Goal: Ask a question: Seek information or help from site administrators or community

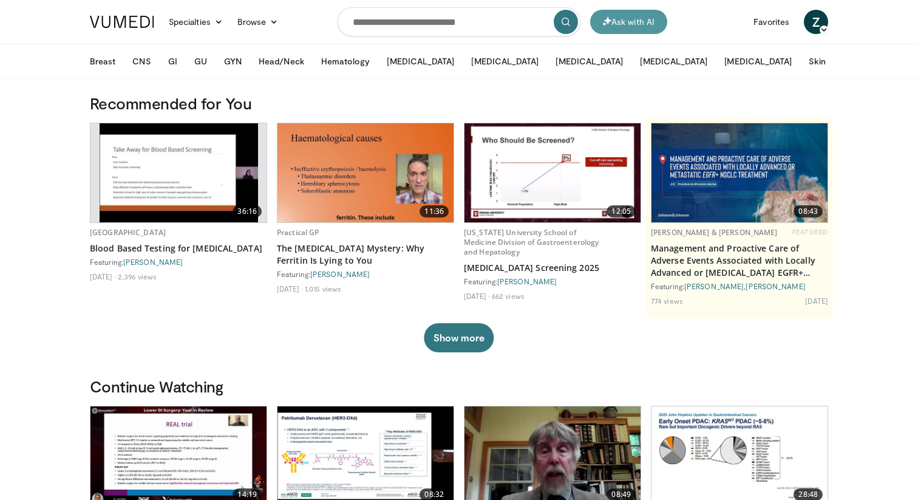
click at [619, 21] on button "Ask with AI" at bounding box center [628, 22] width 77 height 24
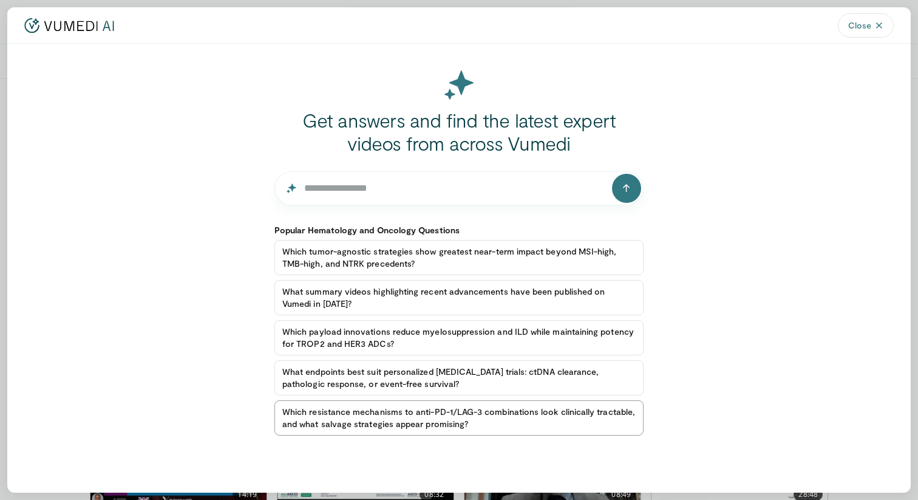
click at [505, 416] on button "Which resistance mechanisms to anti-PD-1/LAG-3 combinations look clinically tra…" at bounding box center [458, 417] width 369 height 35
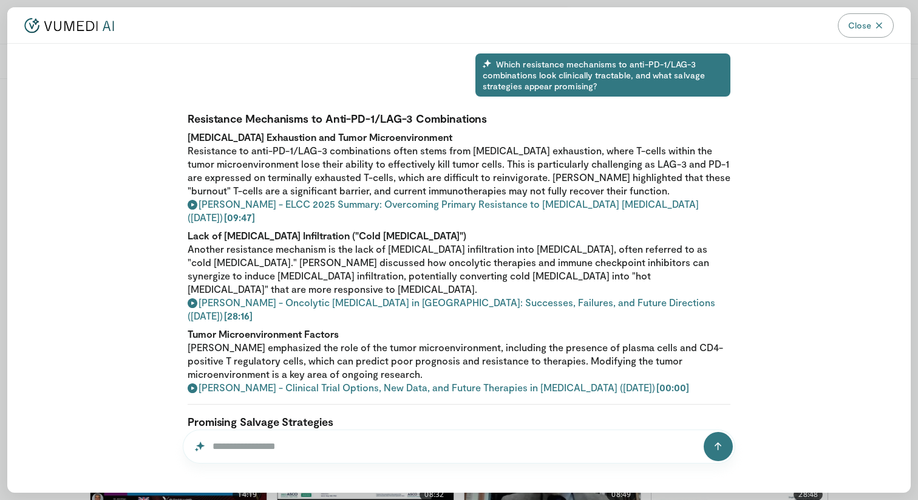
click at [871, 22] on button "Close" at bounding box center [866, 25] width 56 height 24
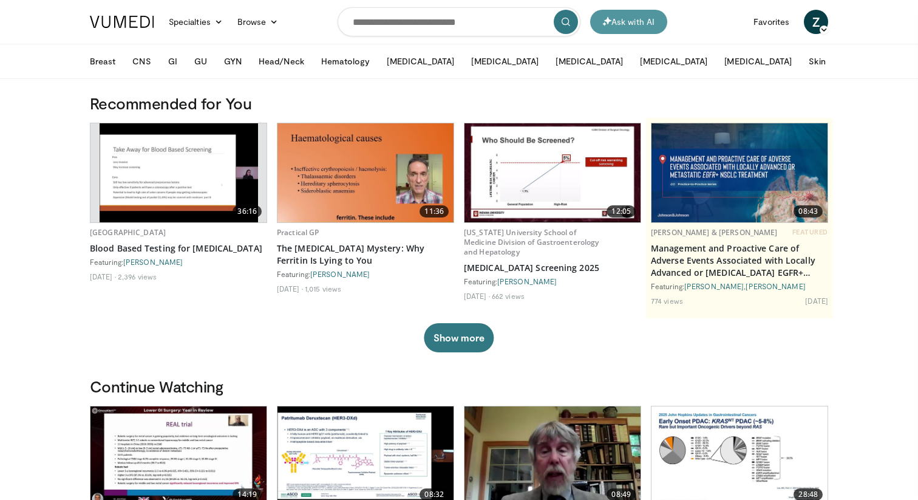
click at [634, 22] on button "Ask with AI" at bounding box center [628, 22] width 77 height 24
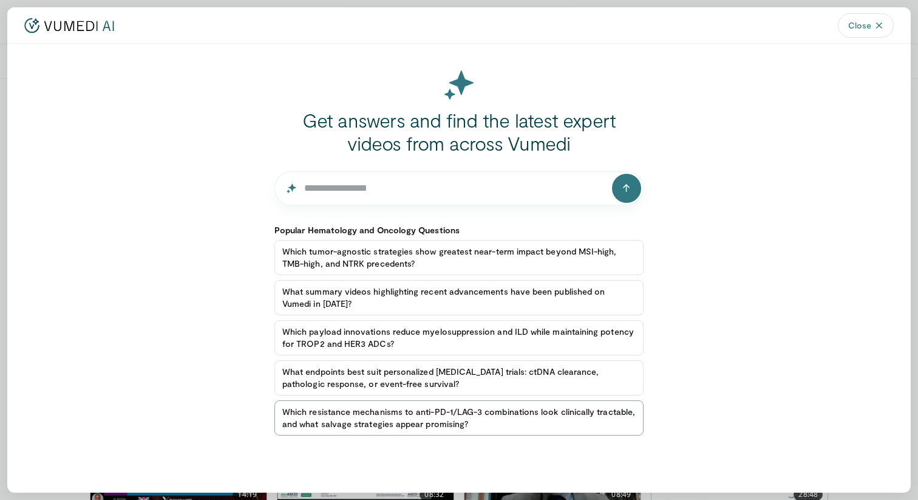
click at [440, 415] on button "Which resistance mechanisms to anti-PD-1/LAG-3 combinations look clinically tra…" at bounding box center [458, 417] width 369 height 35
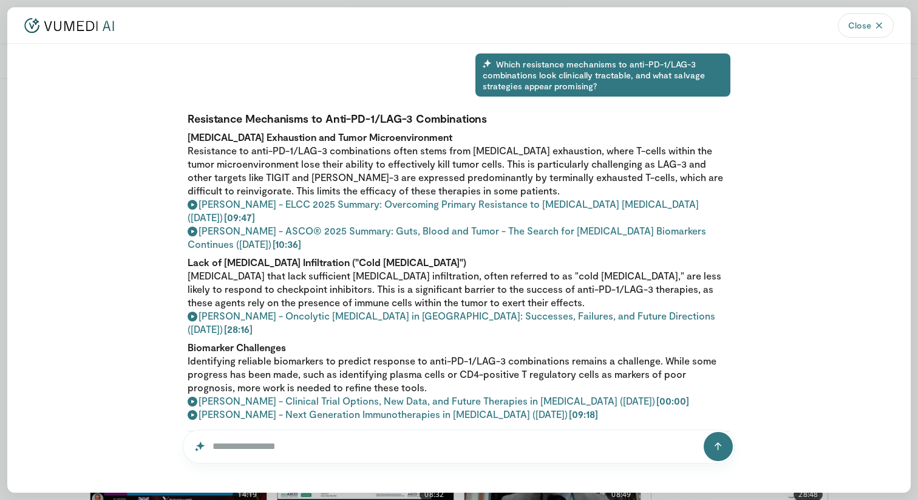
click at [557, 75] on div "Which resistance mechanisms to anti-PD-1/LAG-3 combinations look clinically tra…" at bounding box center [602, 74] width 255 height 43
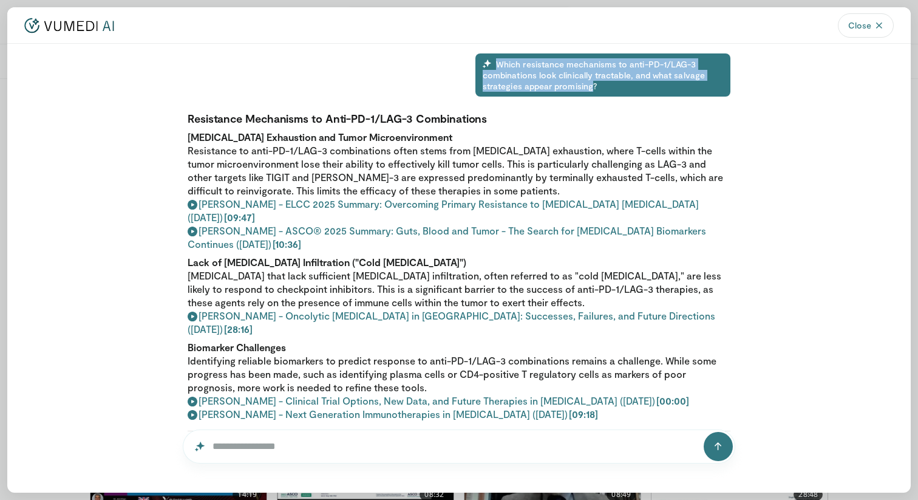
drag, startPoint x: 542, startPoint y: 55, endPoint x: 588, endPoint y: 80, distance: 52.7
click at [588, 80] on div "Which resistance mechanisms to anti-PD-1/LAG-3 combinations look clinically tra…" at bounding box center [602, 74] width 255 height 43
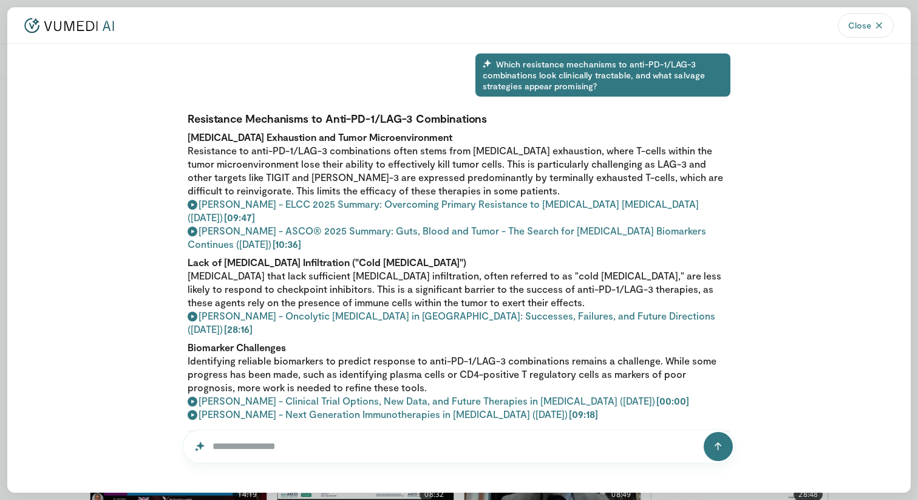
drag, startPoint x: 869, startPoint y: 23, endPoint x: 917, endPoint y: 38, distance: 49.5
click at [871, 23] on button "Close" at bounding box center [866, 25] width 56 height 24
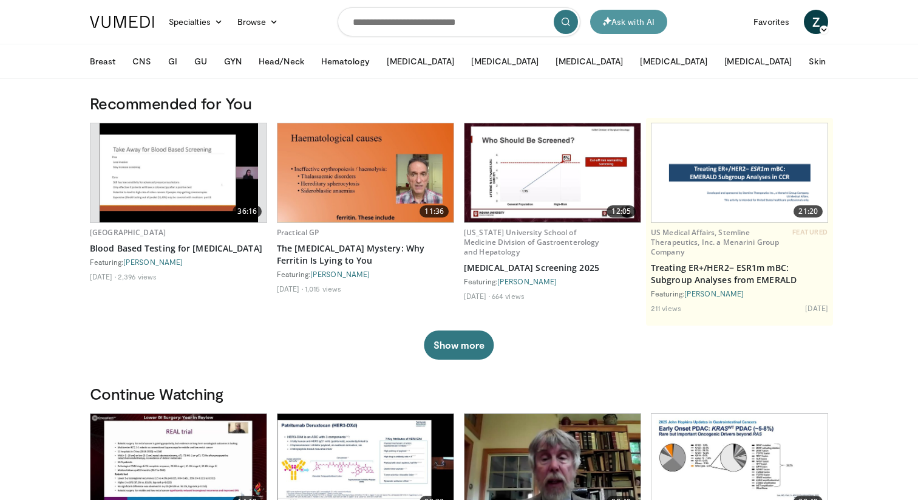
click at [610, 27] on button "Ask with AI" at bounding box center [628, 22] width 77 height 24
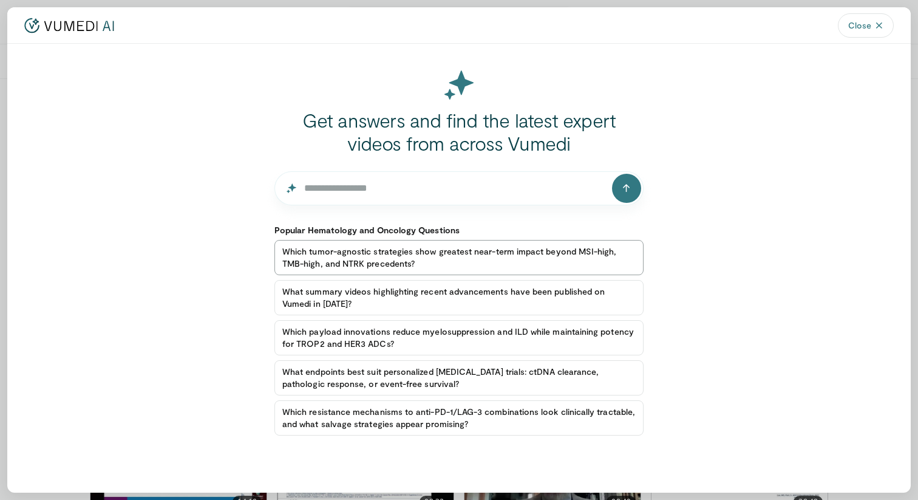
click at [446, 264] on button "Which tumor-agnostic strategies show greatest near-term impact beyond MSI-high,…" at bounding box center [458, 257] width 369 height 35
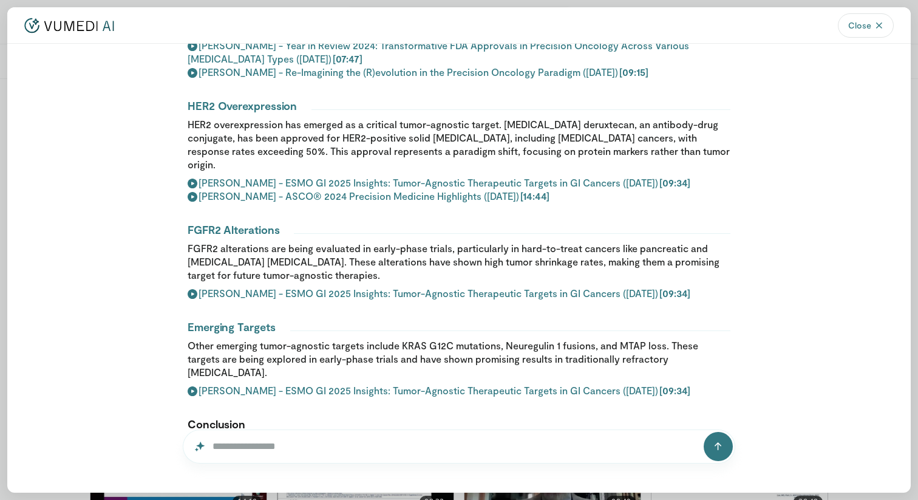
scroll to position [426, 0]
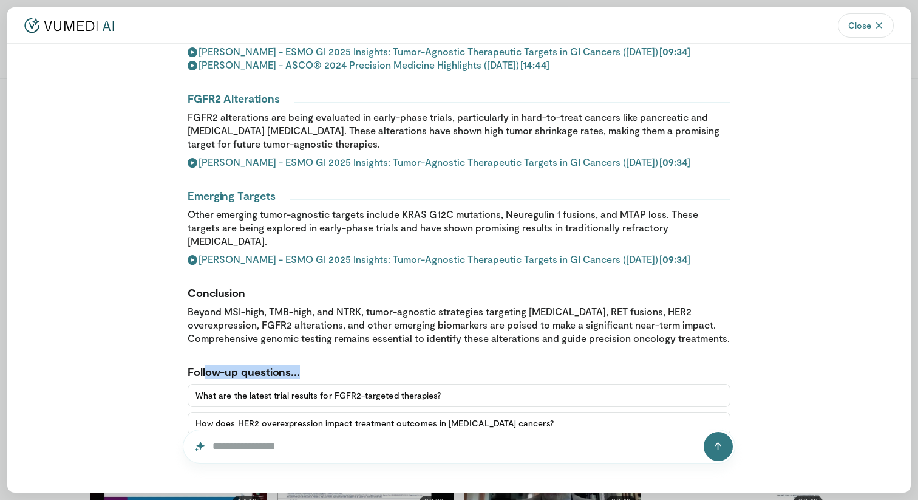
drag, startPoint x: 209, startPoint y: 318, endPoint x: 326, endPoint y: 324, distance: 117.3
click at [326, 364] on h3 "Follow-up questions..." at bounding box center [459, 371] width 543 height 15
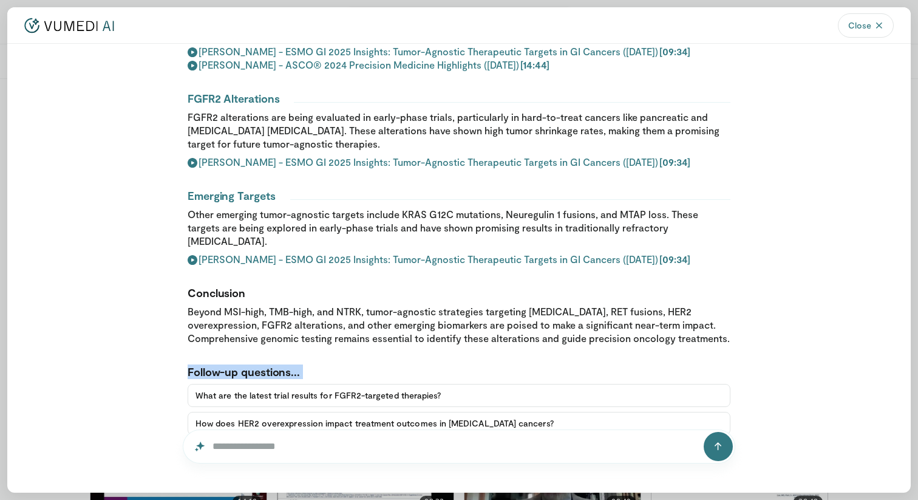
click at [293, 364] on h3 "Follow-up questions..." at bounding box center [459, 371] width 543 height 15
drag, startPoint x: 293, startPoint y: 320, endPoint x: 117, endPoint y: 310, distance: 175.7
click at [117, 310] on div "Which tumor-agnostic strategies show greatest near-term impact beyond MSI-high,…" at bounding box center [458, 253] width 903 height 418
click at [814, 311] on div "Which tumor-agnostic strategies show greatest near-term impact beyond MSI-high,…" at bounding box center [458, 253] width 903 height 418
click at [837, 150] on div "Which tumor-agnostic strategies show greatest near-term impact beyond MSI-high,…" at bounding box center [458, 253] width 903 height 418
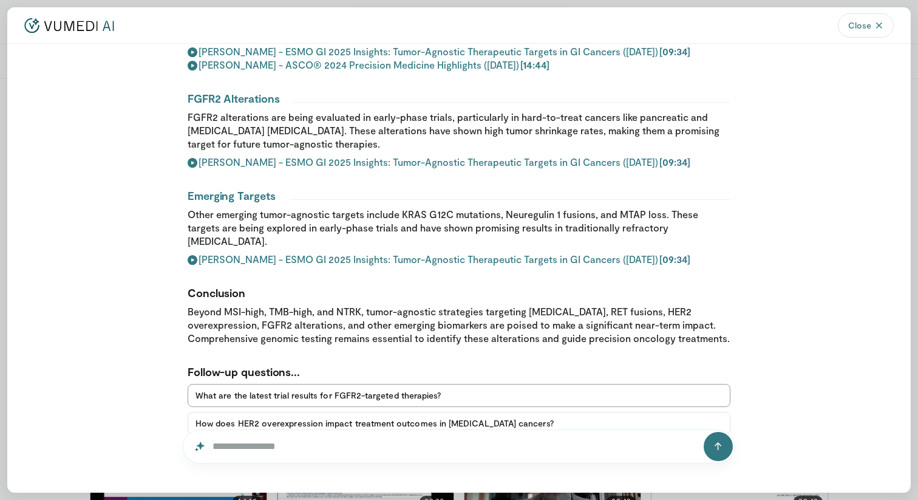
click at [431, 384] on button "What are the latest trial results for FGFR2-targeted therapies?" at bounding box center [459, 395] width 543 height 23
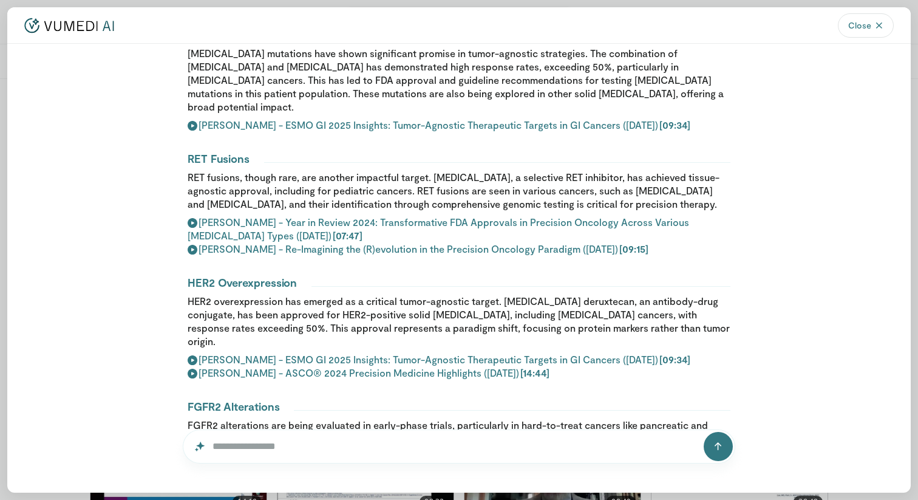
scroll to position [0, 0]
